Goal: Task Accomplishment & Management: Complete application form

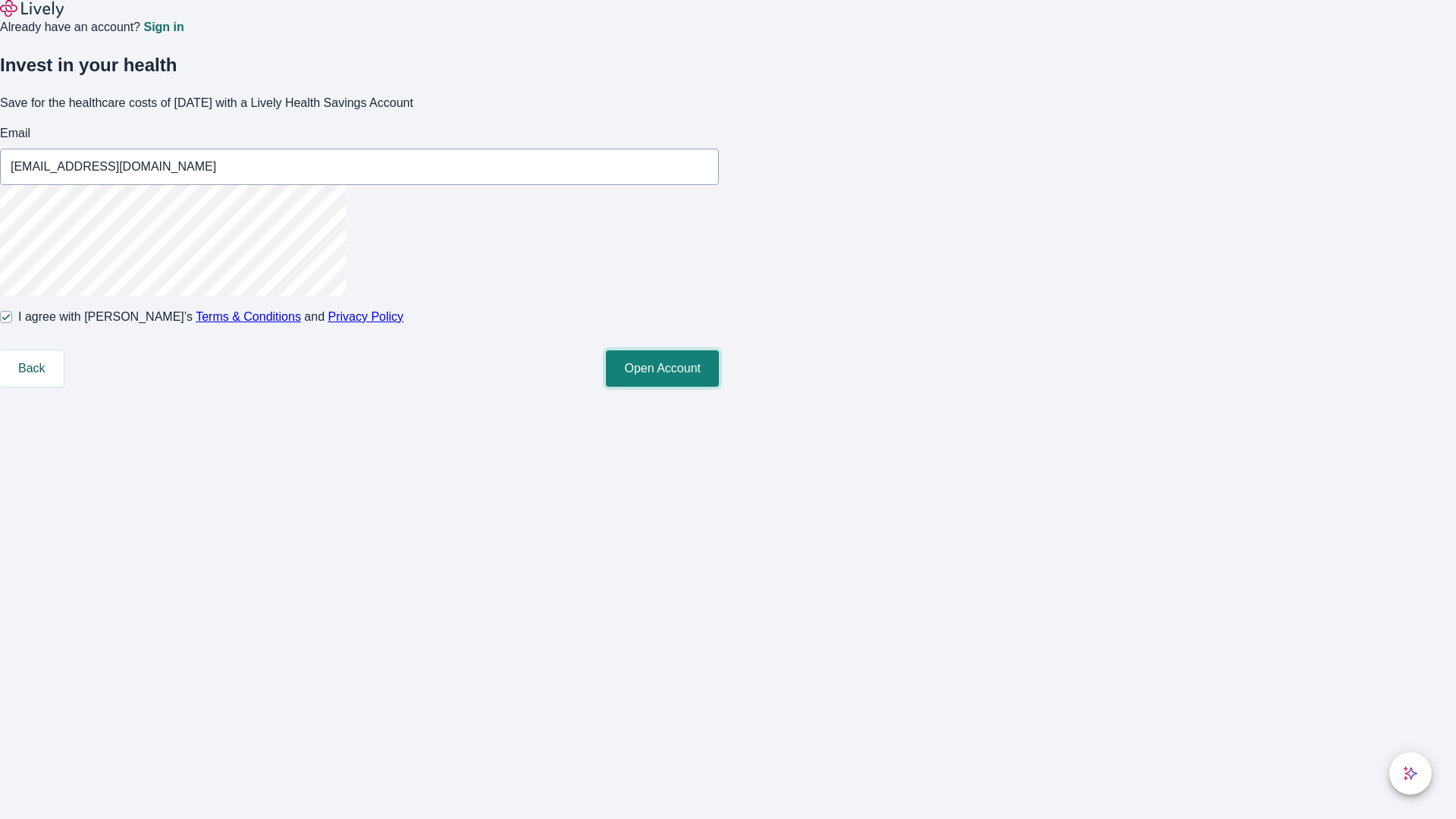
click at [718, 387] on button "Open Account" at bounding box center [662, 368] width 113 height 37
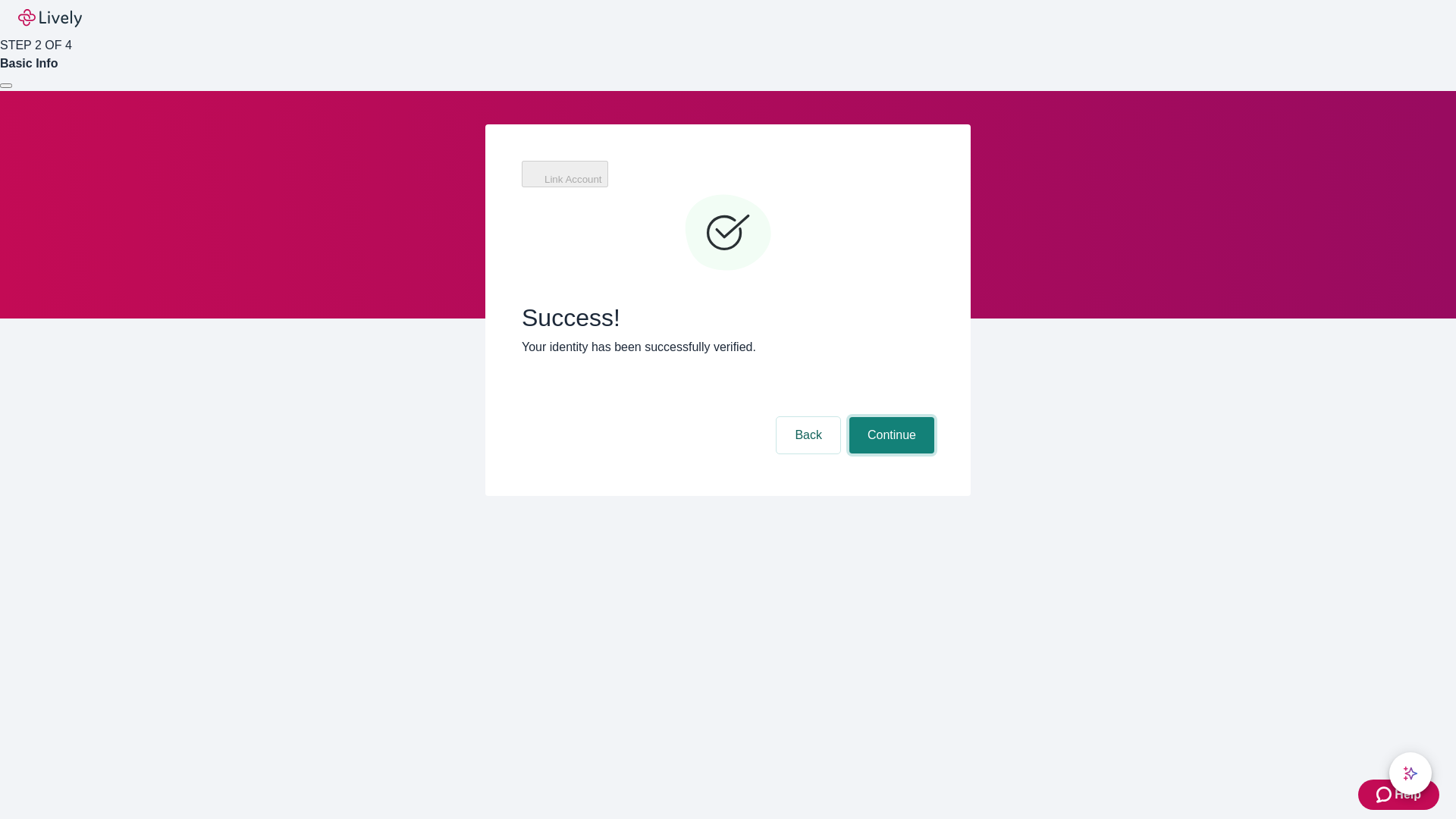
click at [889, 417] on button "Continue" at bounding box center [892, 435] width 85 height 37
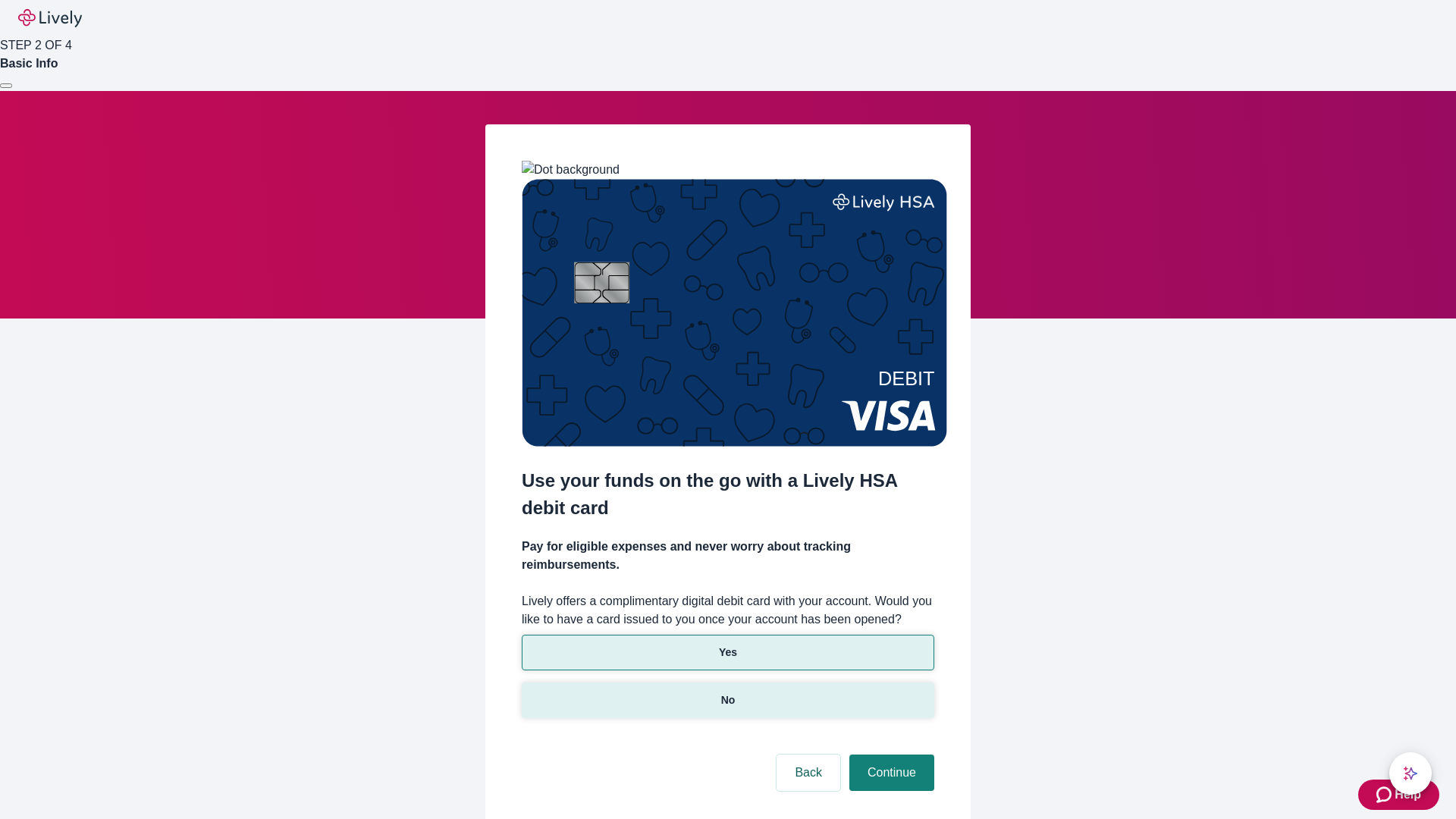
click at [727, 692] on p "No" at bounding box center [728, 700] width 14 height 16
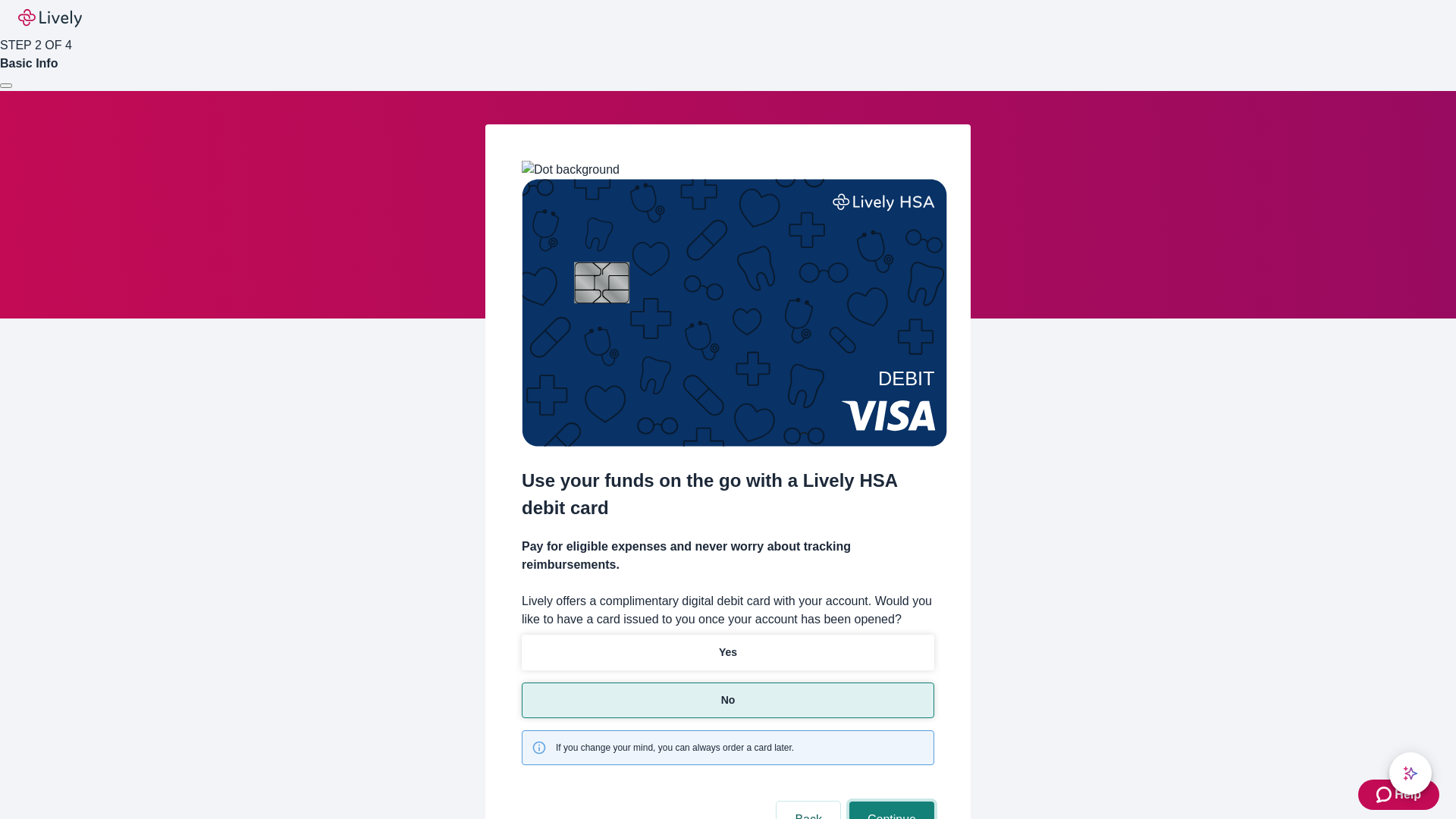
click at [889, 801] on button "Continue" at bounding box center [892, 820] width 85 height 37
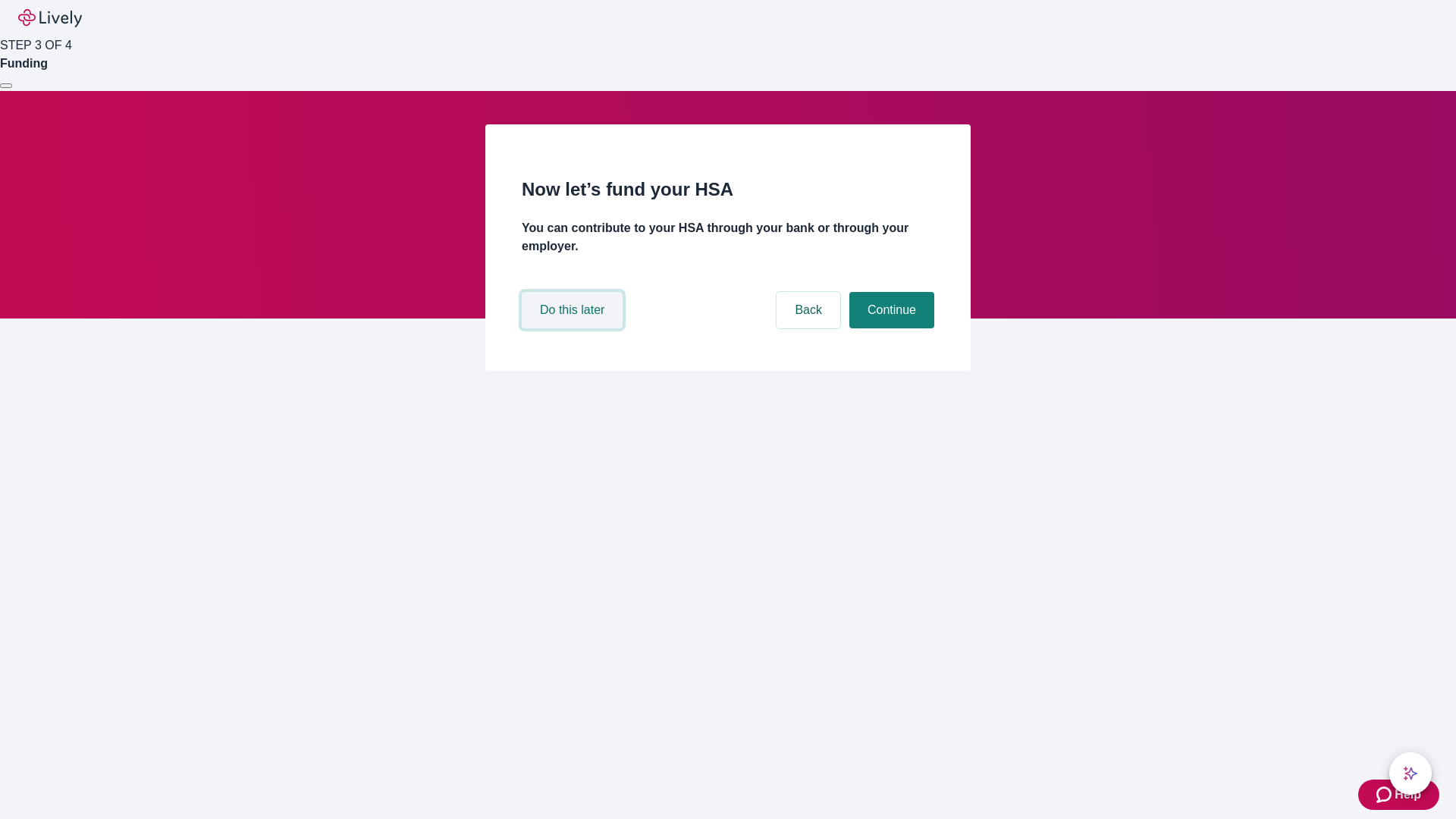
click at [574, 328] on button "Do this later" at bounding box center [572, 310] width 101 height 37
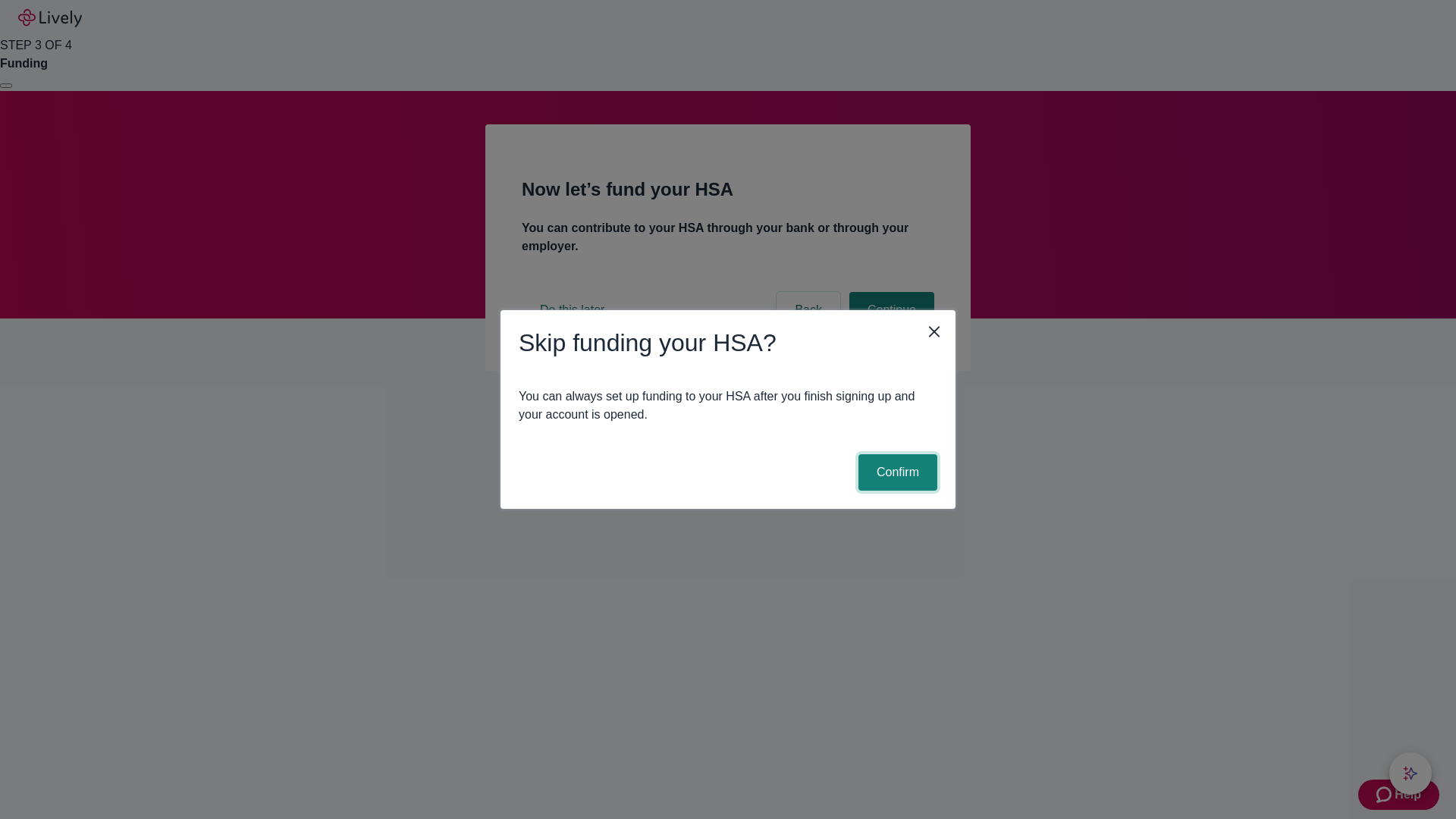
click at [895, 472] on button "Confirm" at bounding box center [897, 472] width 79 height 37
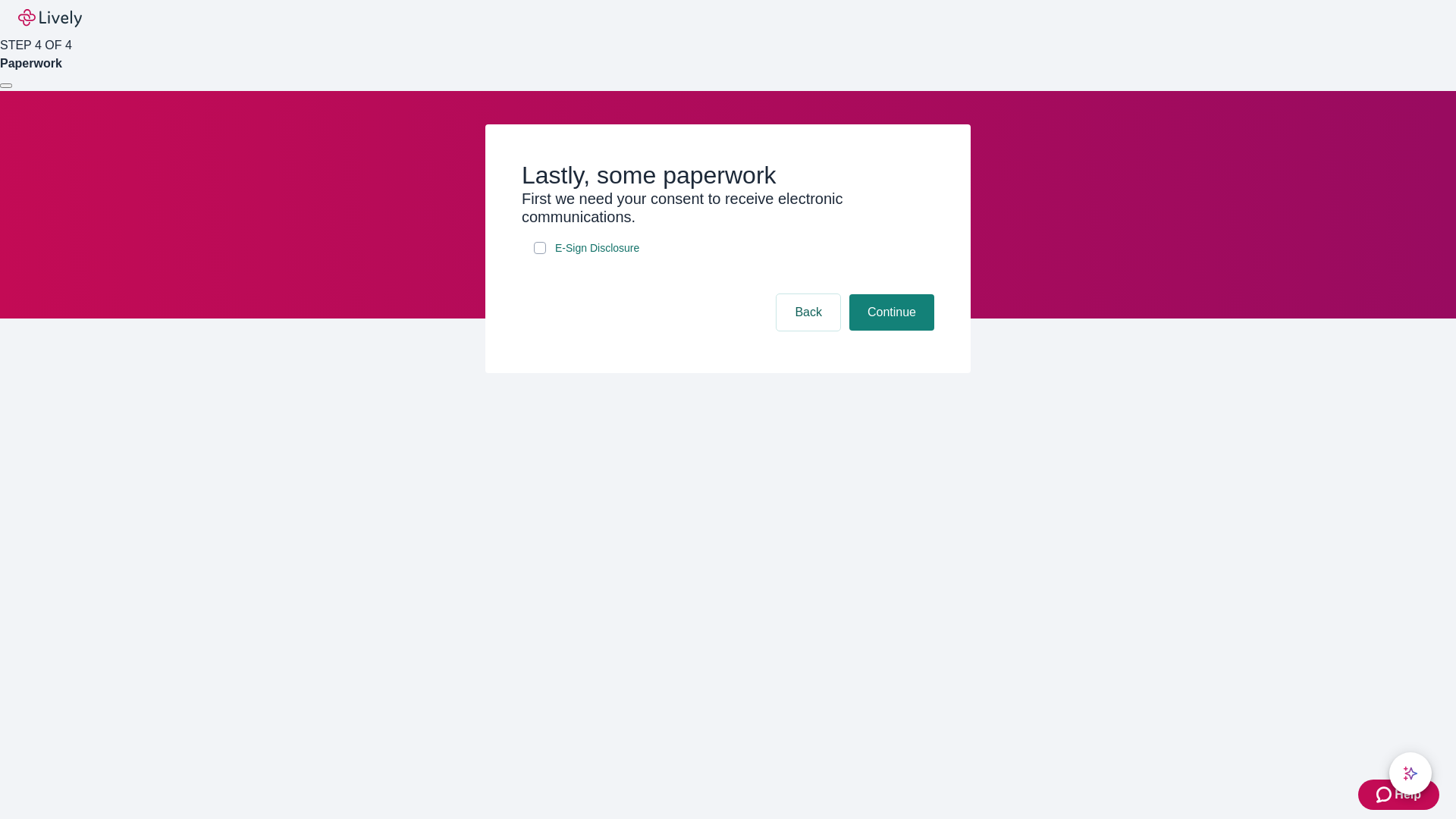
click at [540, 254] on input "E-Sign Disclosure" at bounding box center [539, 248] width 12 height 12
checkbox input "true"
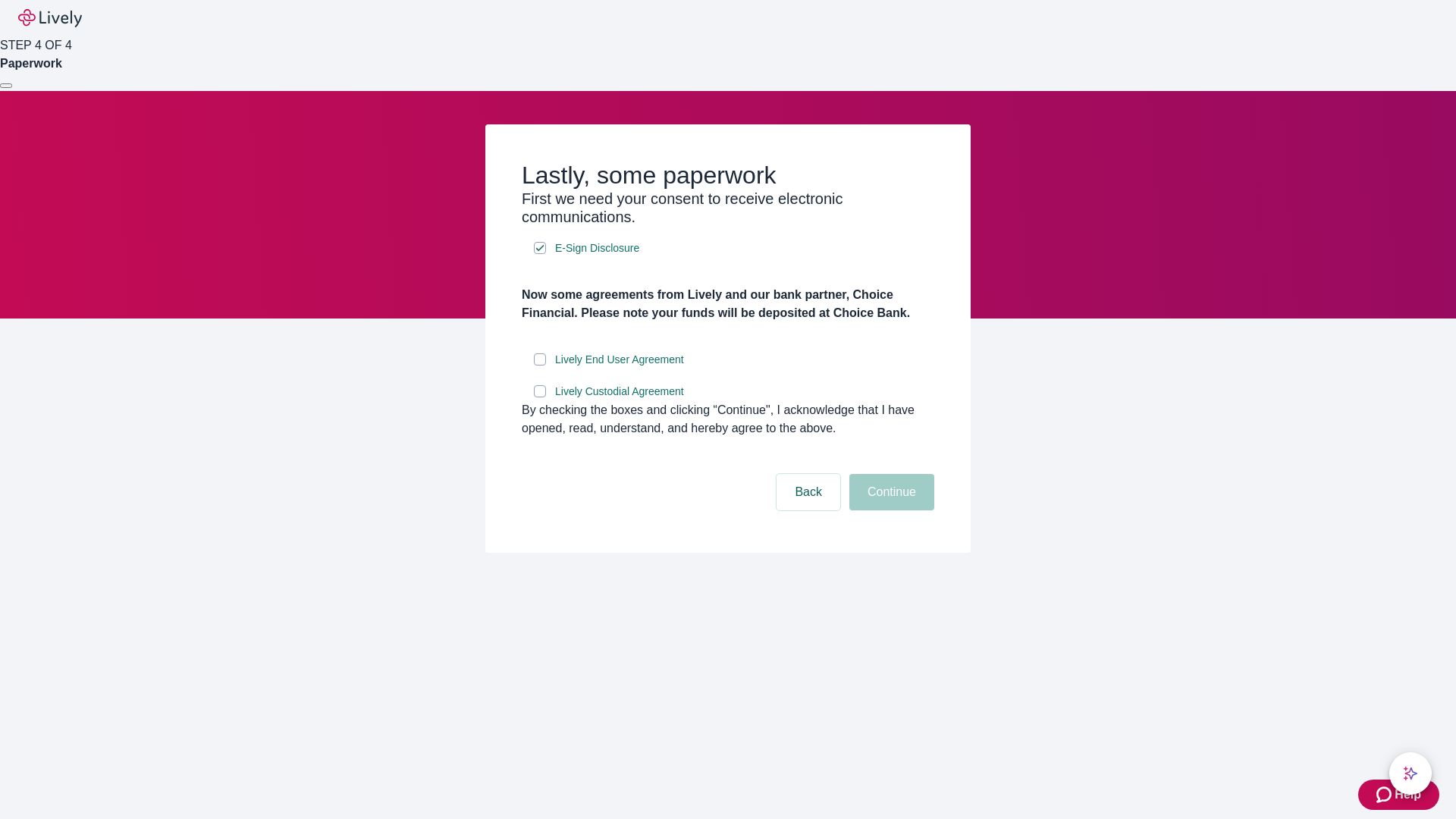
click at [540, 365] on input "Lively End User Agreement" at bounding box center [539, 359] width 12 height 12
checkbox input "true"
click at [540, 397] on input "Lively Custodial Agreement" at bounding box center [539, 391] width 12 height 12
checkbox input "true"
click at [889, 511] on button "Continue" at bounding box center [892, 492] width 85 height 37
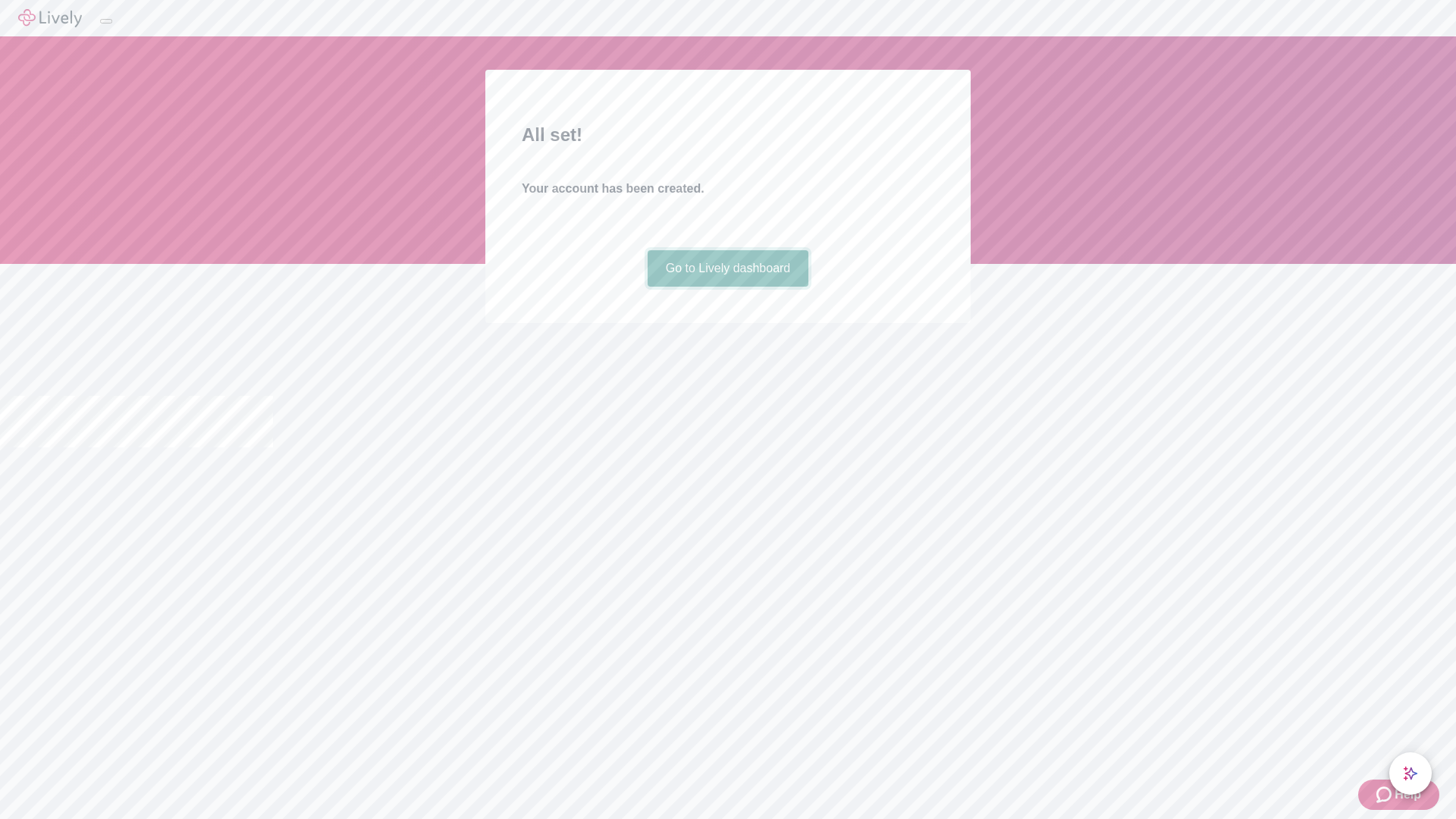
click at [727, 287] on link "Go to Lively dashboard" at bounding box center [728, 268] width 161 height 37
